Goal: Check status: Check status

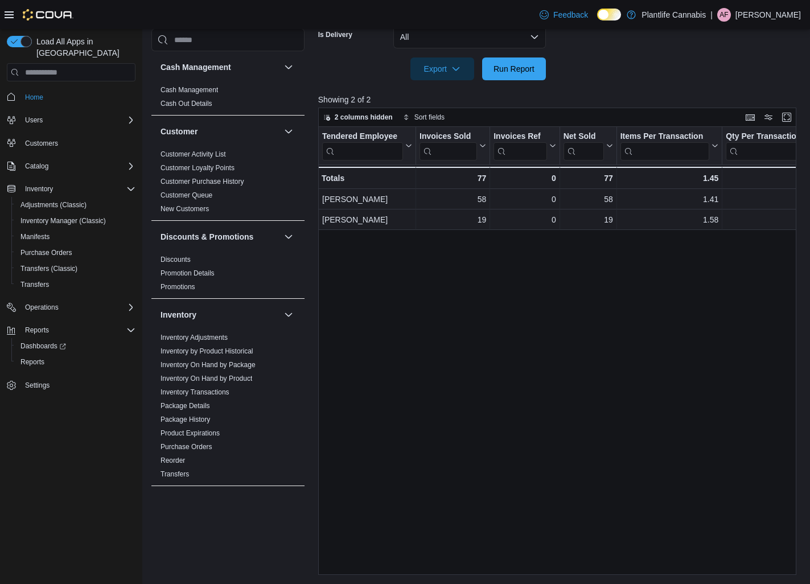
scroll to position [530, 0]
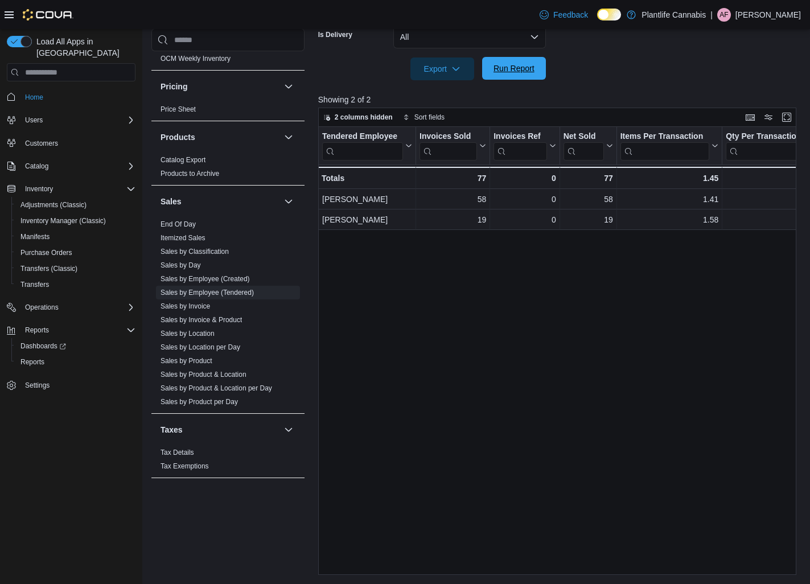
click at [507, 65] on span "Run Report" at bounding box center [513, 68] width 41 height 11
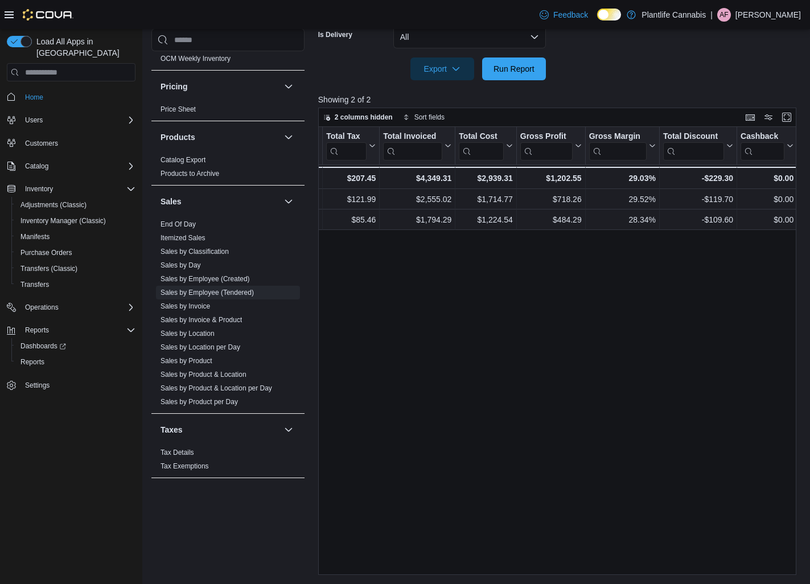
scroll to position [0, 0]
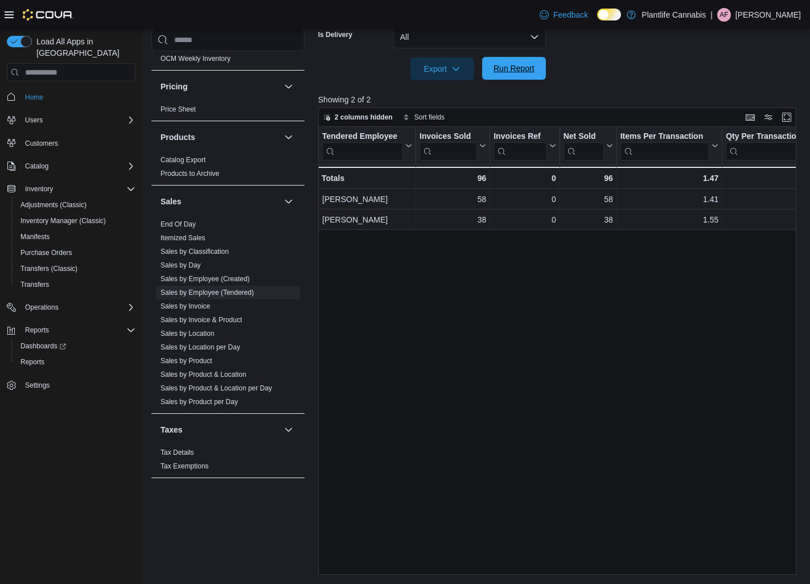
click at [536, 73] on span "Run Report" at bounding box center [514, 68] width 50 height 23
click at [520, 64] on span "Run Report" at bounding box center [513, 68] width 41 height 11
click at [497, 64] on span "Run Report" at bounding box center [513, 68] width 41 height 11
click at [521, 72] on span "Run Report" at bounding box center [513, 68] width 41 height 11
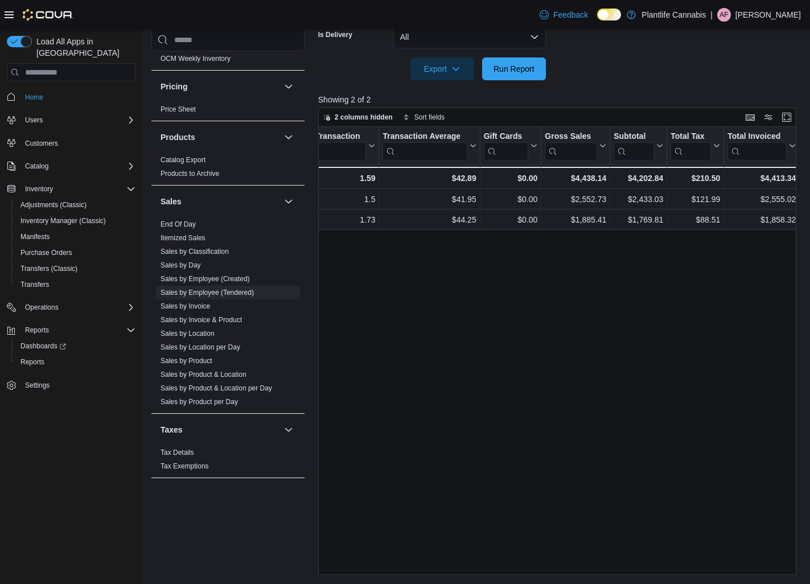
scroll to position [0, 443]
click at [519, 64] on span "Run Report" at bounding box center [513, 68] width 41 height 11
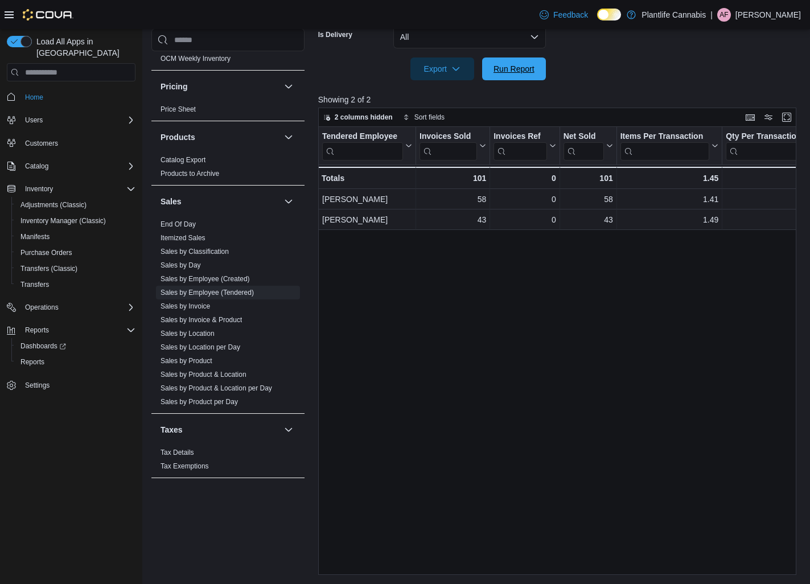
click at [529, 80] on span "Run Report" at bounding box center [514, 68] width 50 height 23
click at [504, 64] on span "Run Report" at bounding box center [513, 68] width 41 height 11
drag, startPoint x: 490, startPoint y: 67, endPoint x: 636, endPoint y: 225, distance: 215.1
click at [492, 69] on span "Run Report" at bounding box center [514, 68] width 50 height 23
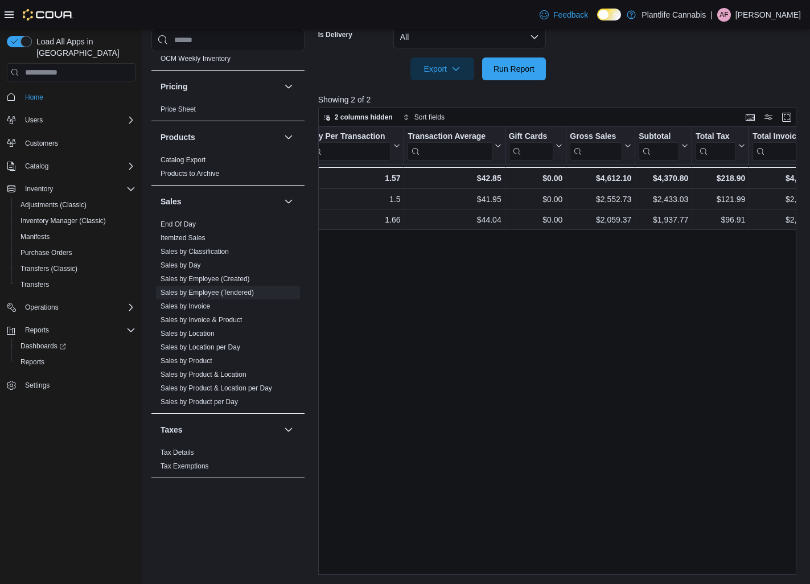
scroll to position [0, 417]
drag, startPoint x: 529, startPoint y: 67, endPoint x: 782, endPoint y: 334, distance: 367.5
click at [532, 64] on span "Run Report" at bounding box center [513, 68] width 41 height 11
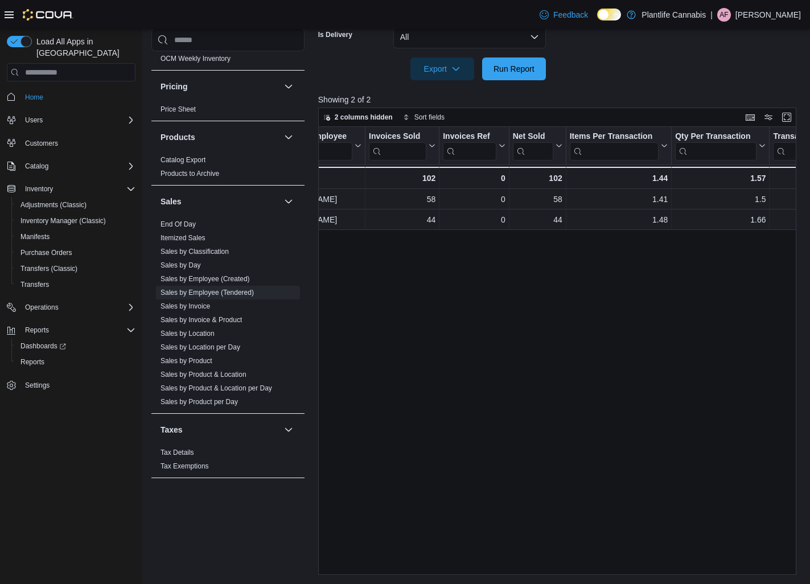
scroll to position [0, 51]
click at [490, 78] on span "Run Report" at bounding box center [514, 68] width 50 height 23
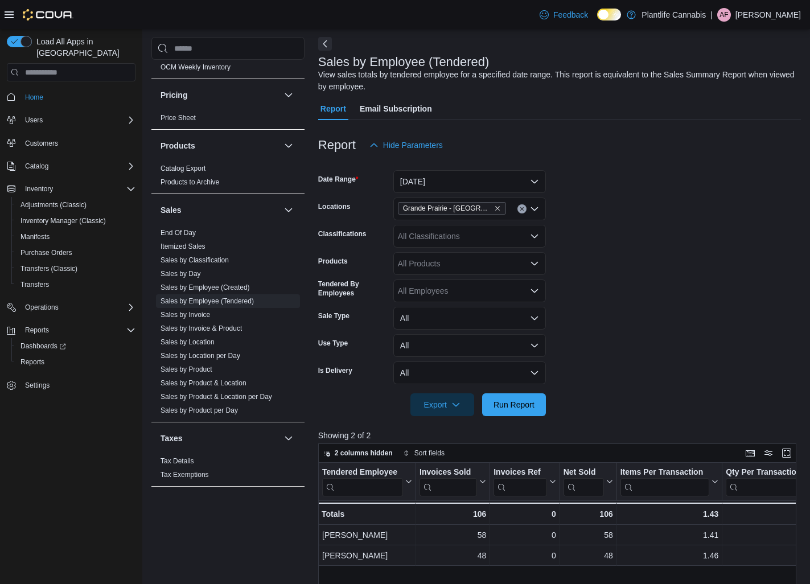
scroll to position [58, 0]
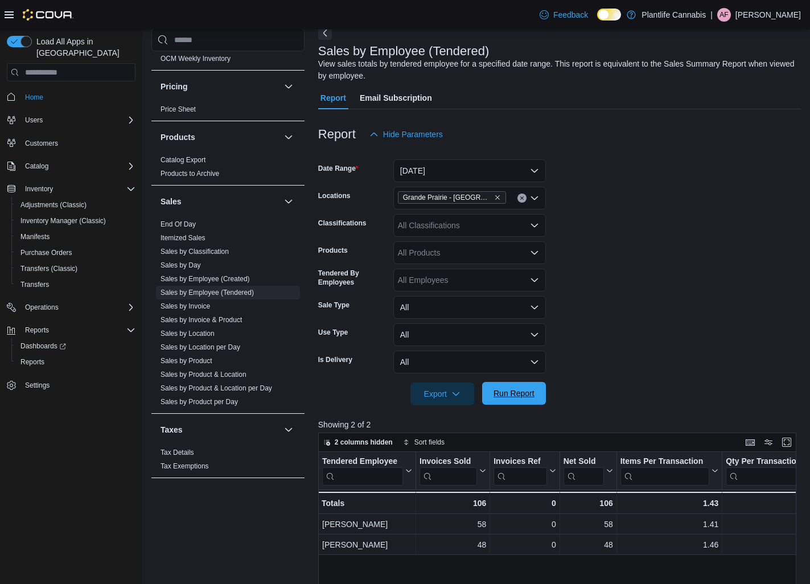
click at [504, 391] on span "Run Report" at bounding box center [513, 393] width 41 height 11
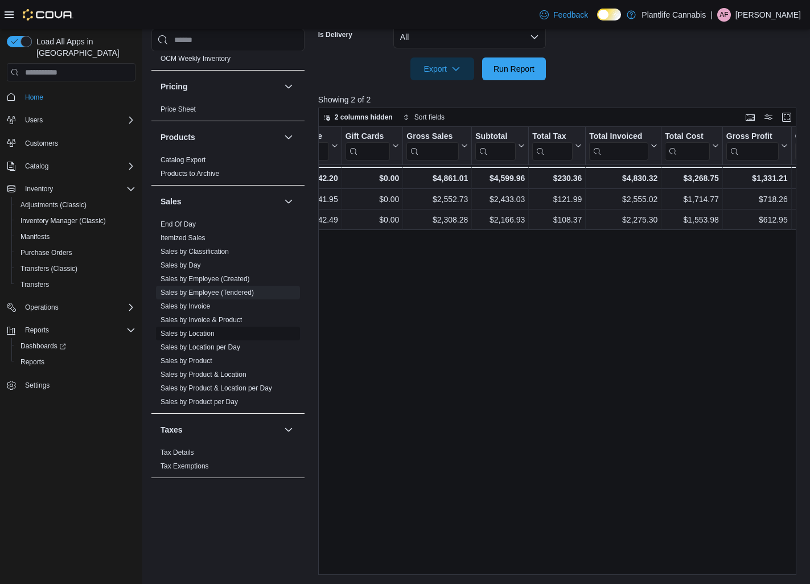
scroll to position [0, 580]
click at [226, 334] on span "Sales by Location" at bounding box center [228, 334] width 144 height 14
click at [213, 335] on link "Sales by Location" at bounding box center [187, 334] width 54 height 8
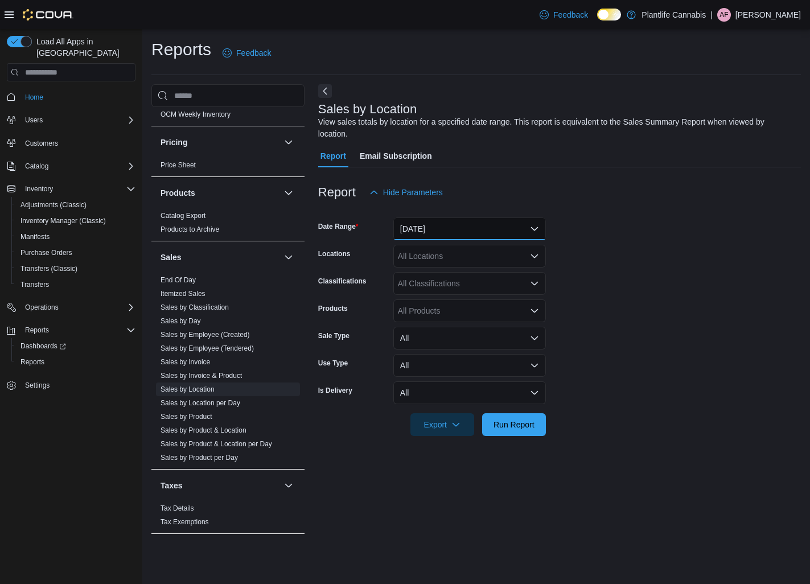
click at [444, 236] on button "[DATE]" at bounding box center [469, 228] width 153 height 23
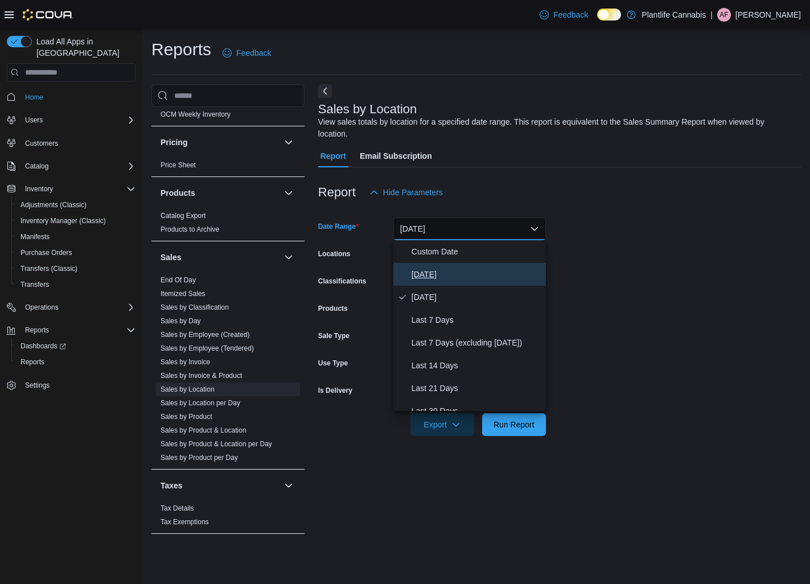
click at [436, 265] on button "[DATE]" at bounding box center [469, 274] width 153 height 23
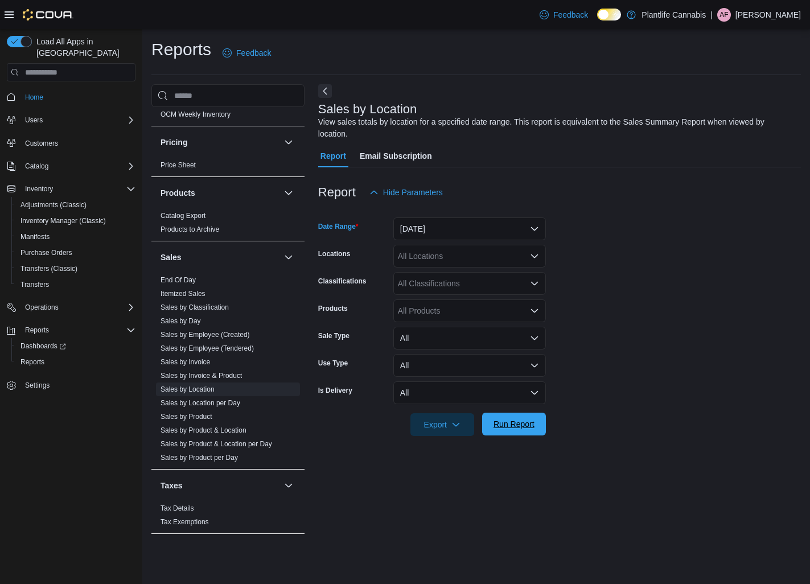
drag, startPoint x: 513, startPoint y: 422, endPoint x: 522, endPoint y: 422, distance: 9.7
click at [513, 422] on span "Run Report" at bounding box center [513, 423] width 41 height 11
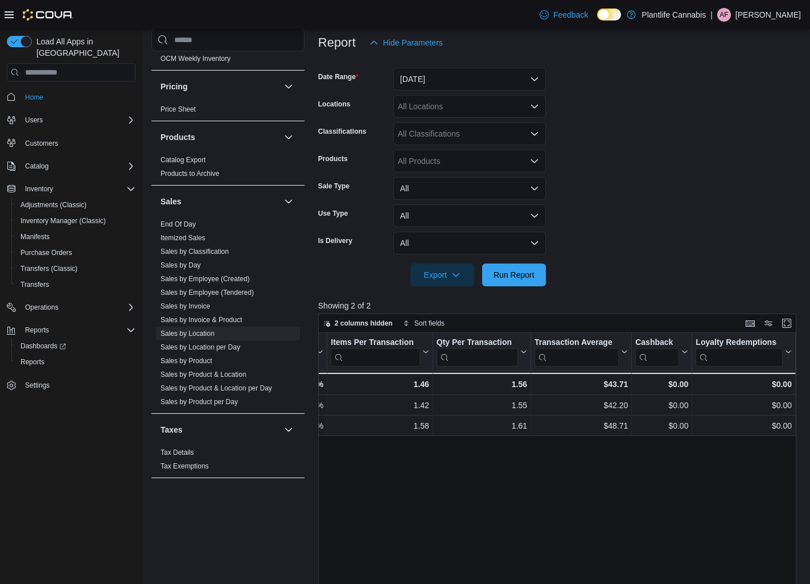
scroll to position [148, 0]
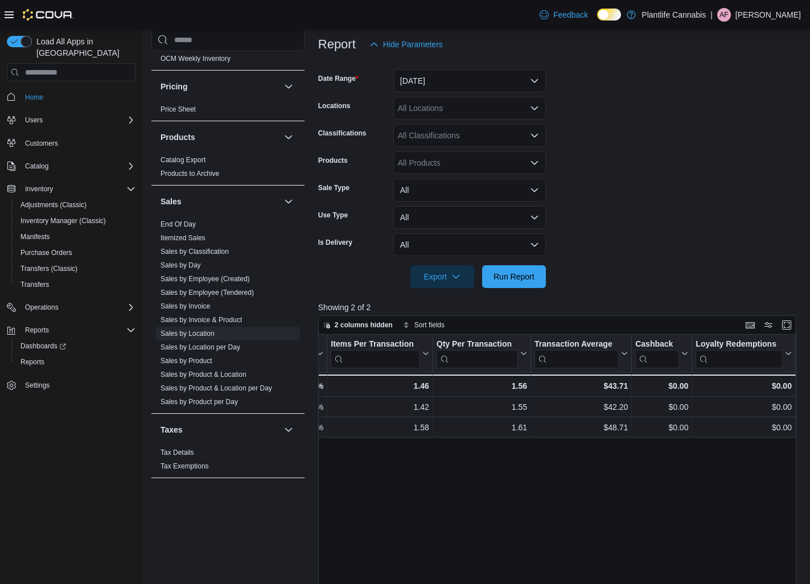
click at [458, 106] on div "All Locations" at bounding box center [469, 108] width 153 height 23
drag, startPoint x: 733, startPoint y: 198, endPoint x: 476, endPoint y: 144, distance: 262.3
click at [713, 195] on form "Date Range [DATE] Locations All Locations Classifications All Classifications P…" at bounding box center [559, 172] width 483 height 232
click at [476, 144] on div "All Classifications" at bounding box center [469, 135] width 153 height 23
type input "***"
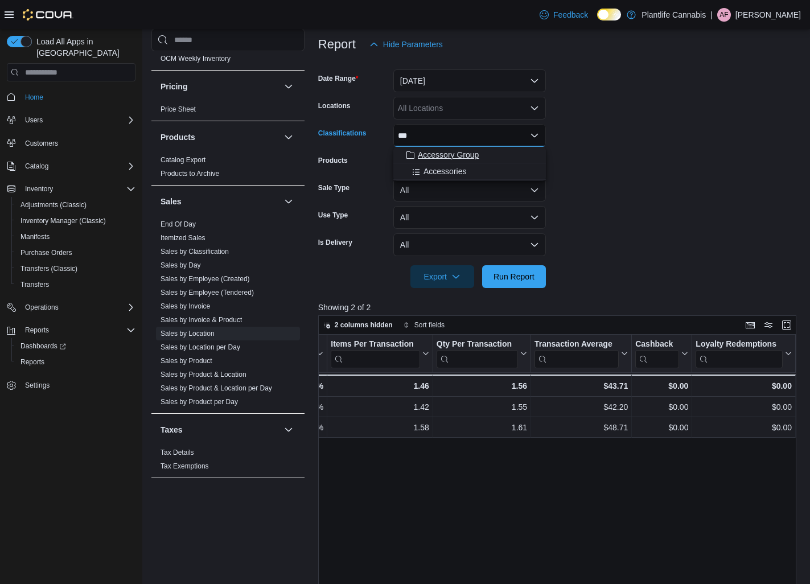
click at [473, 147] on button "Accessory Group" at bounding box center [469, 155] width 153 height 17
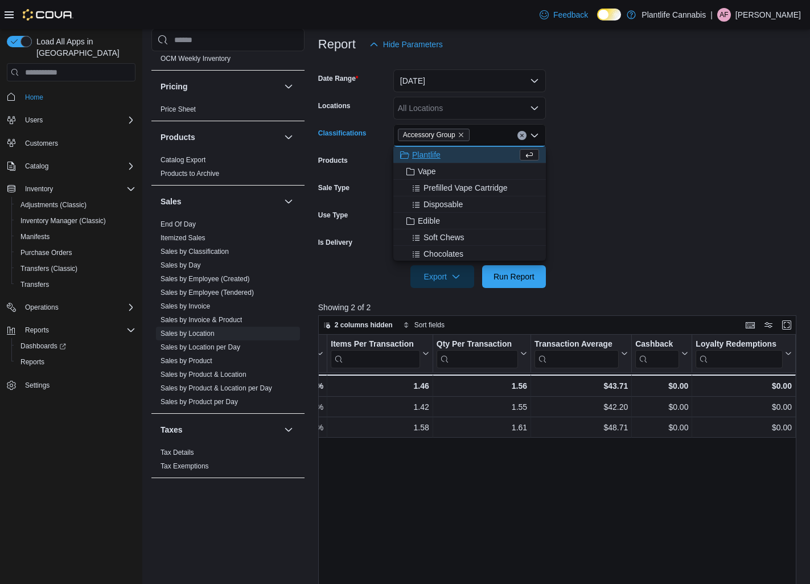
click at [546, 270] on form "Date Range [DATE] Locations All Locations Classifications Accessory Group Combo…" at bounding box center [559, 172] width 483 height 232
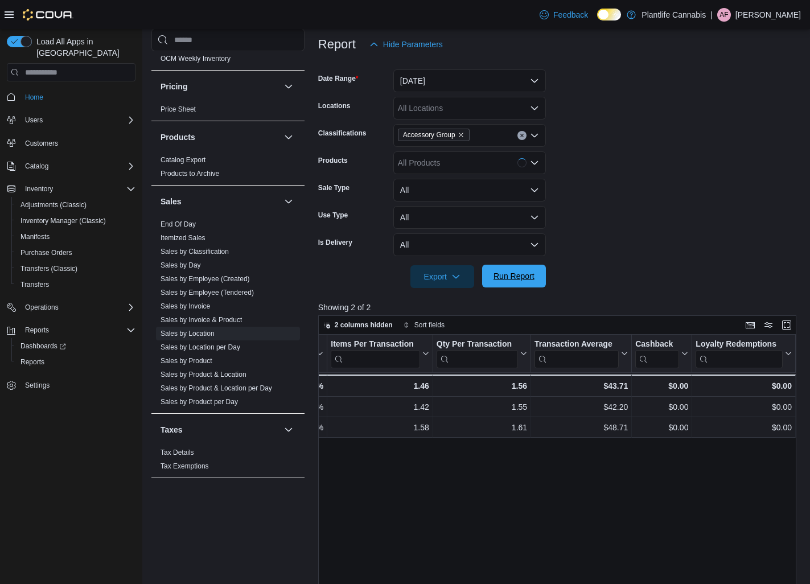
click at [528, 280] on span "Run Report" at bounding box center [513, 275] width 41 height 11
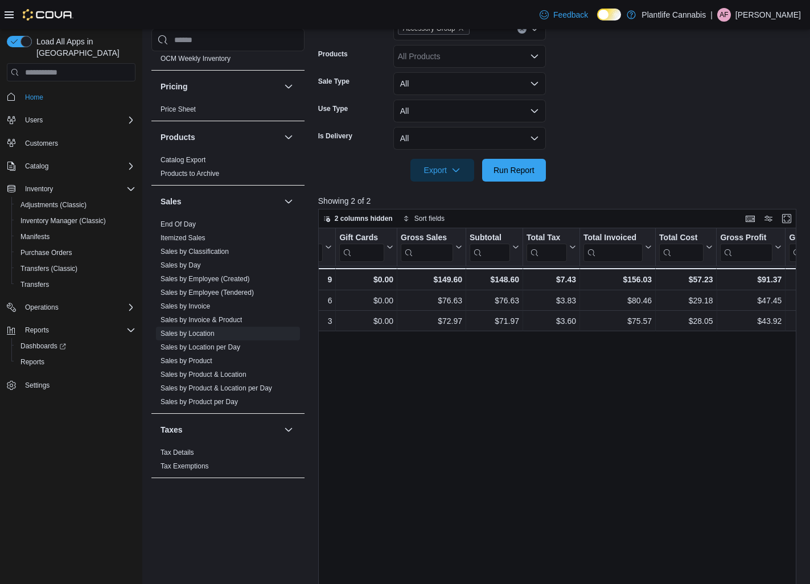
scroll to position [356, 0]
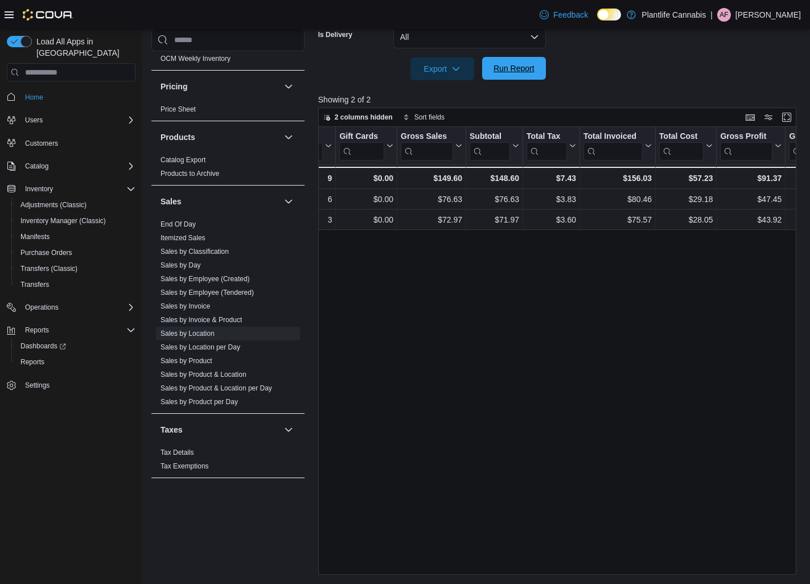
click at [524, 71] on span "Run Report" at bounding box center [513, 68] width 41 height 11
